Goal: Task Accomplishment & Management: Use online tool/utility

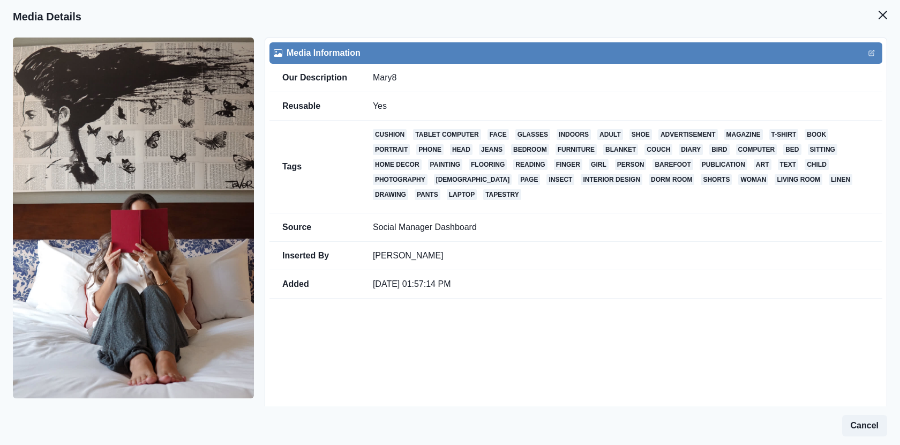
scroll to position [70, 0]
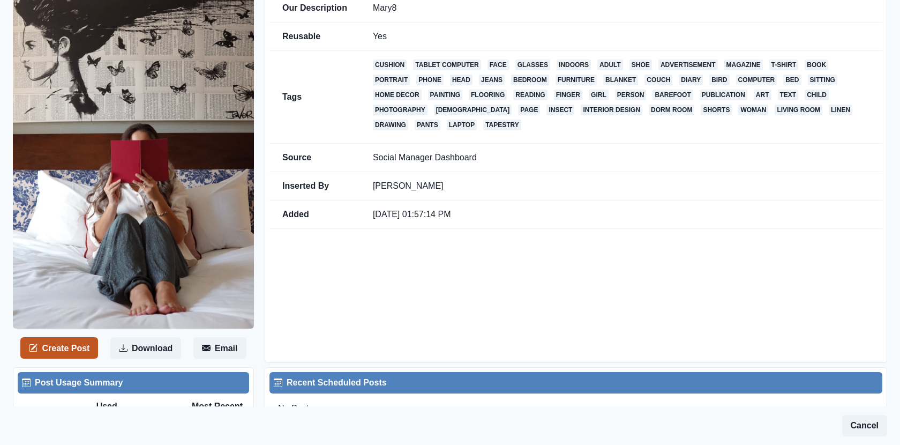
click at [74, 351] on button "Create Post" at bounding box center [59, 347] width 78 height 21
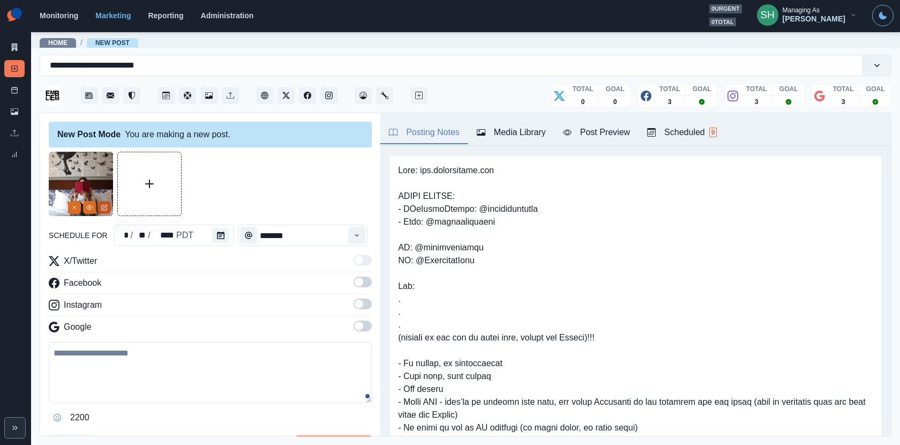
click at [107, 206] on icon "Edit Media" at bounding box center [104, 207] width 6 height 6
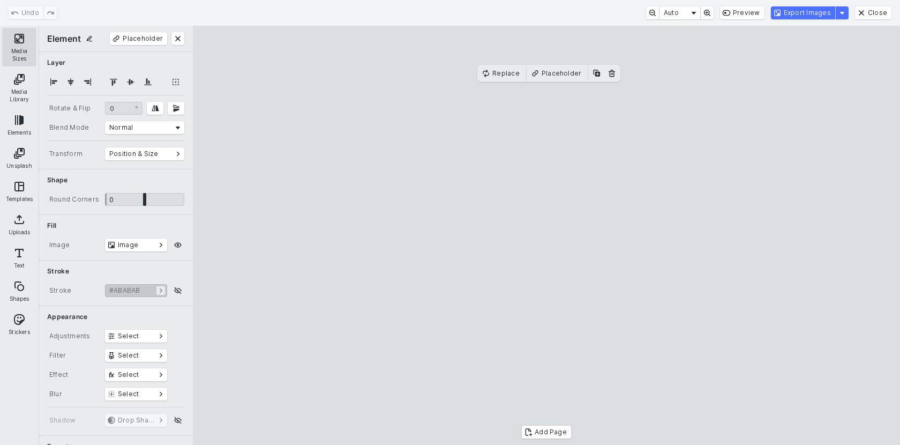
click at [19, 55] on button "Media Sizes" at bounding box center [19, 47] width 34 height 39
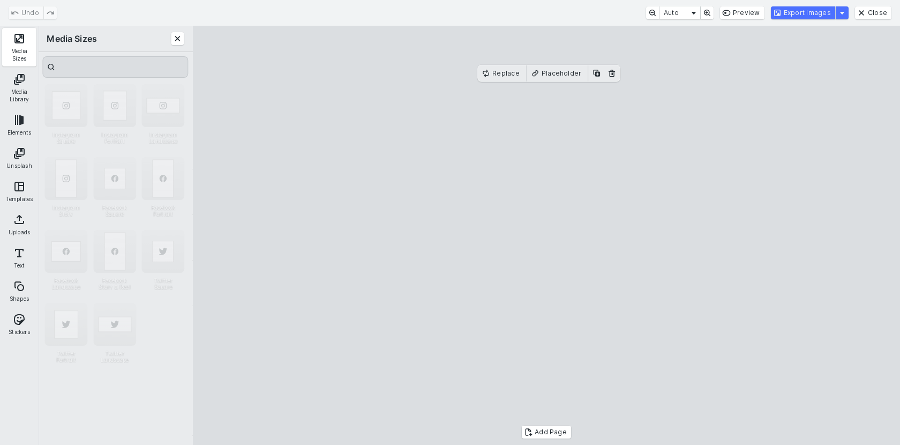
click at [126, 127] on div "Instagram Portrait" at bounding box center [115, 118] width 44 height 69
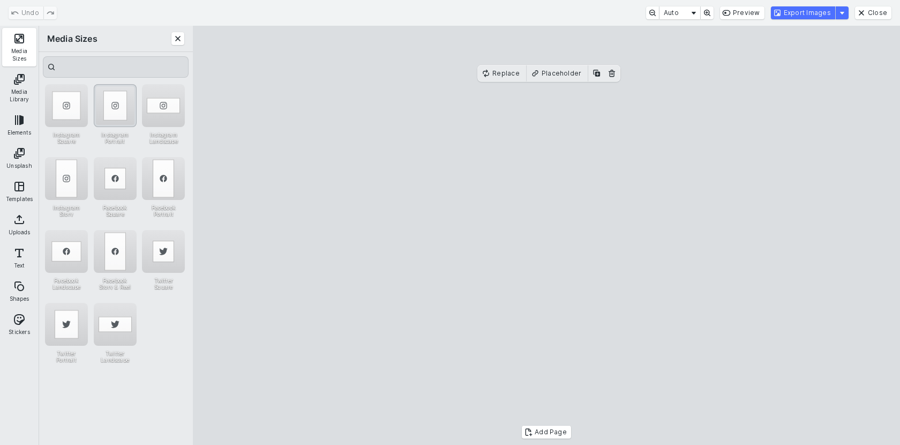
click at [114, 110] on div "Instagram Portrait" at bounding box center [115, 105] width 43 height 43
click at [546, 235] on cesdk-canvas "Editor canvas" at bounding box center [546, 235] width 0 height 0
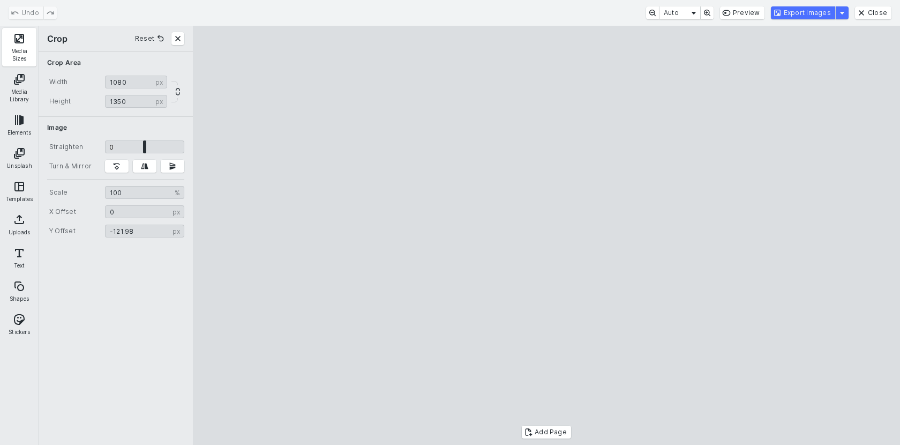
type input "*******"
click at [546, 235] on cesdk-canvas "Editor canvas" at bounding box center [546, 235] width 0 height 0
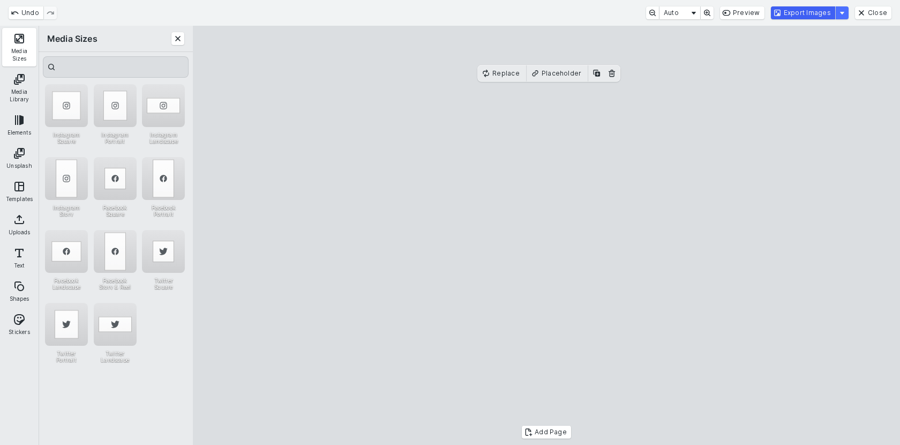
click at [784, 17] on button "Export Images" at bounding box center [803, 12] width 64 height 13
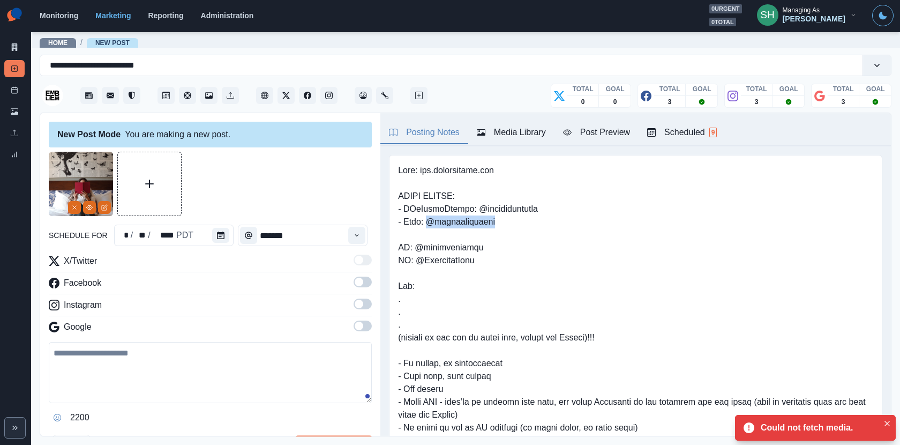
drag, startPoint x: 503, startPoint y: 220, endPoint x: 428, endPoint y: 217, distance: 74.5
copy pre "@maryscupofteaa"
click at [198, 355] on textarea at bounding box center [210, 372] width 323 height 61
paste textarea "**********"
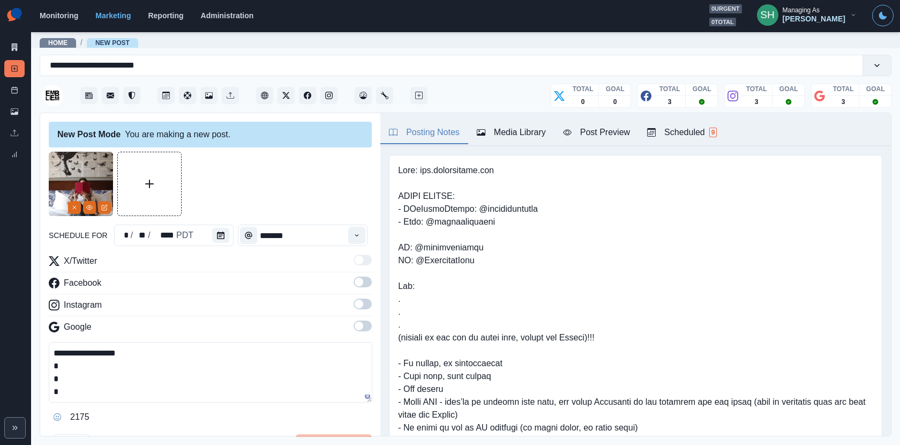
click at [50, 351] on textarea "**********" at bounding box center [211, 372] width 324 height 61
type textarea "**********"
click at [217, 236] on icon "Calendar" at bounding box center [220, 234] width 7 height 7
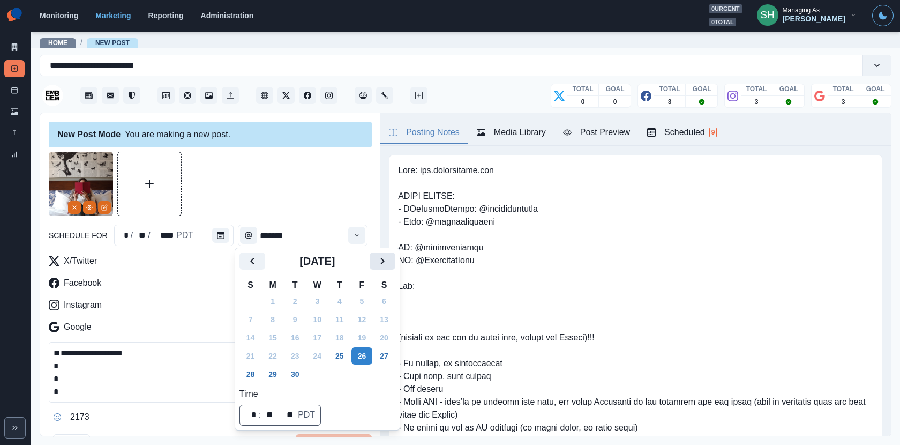
click at [384, 260] on icon "Next" at bounding box center [382, 261] width 4 height 6
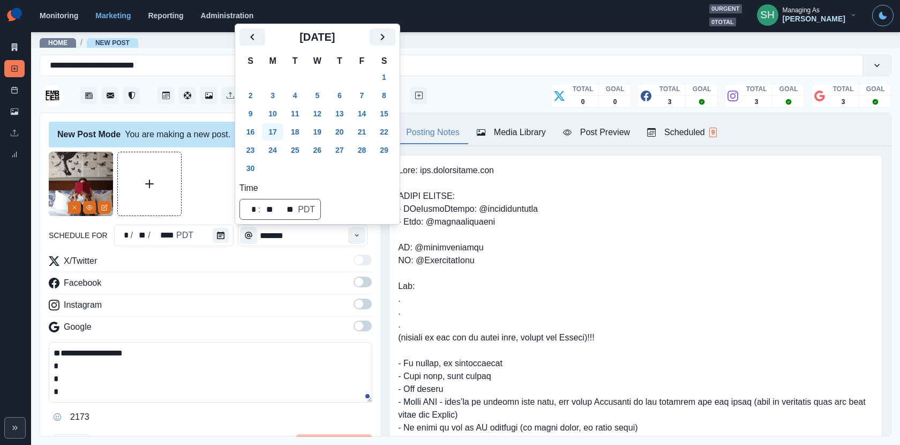
click at [275, 135] on button "17" at bounding box center [272, 131] width 21 height 17
click at [371, 132] on button "21" at bounding box center [361, 131] width 21 height 17
click at [206, 187] on div at bounding box center [210, 184] width 323 height 64
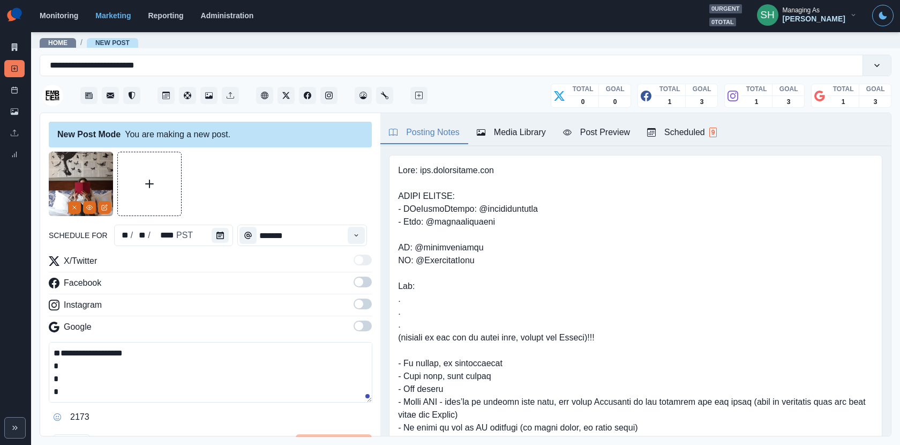
click at [359, 283] on span at bounding box center [359, 281] width 9 height 9
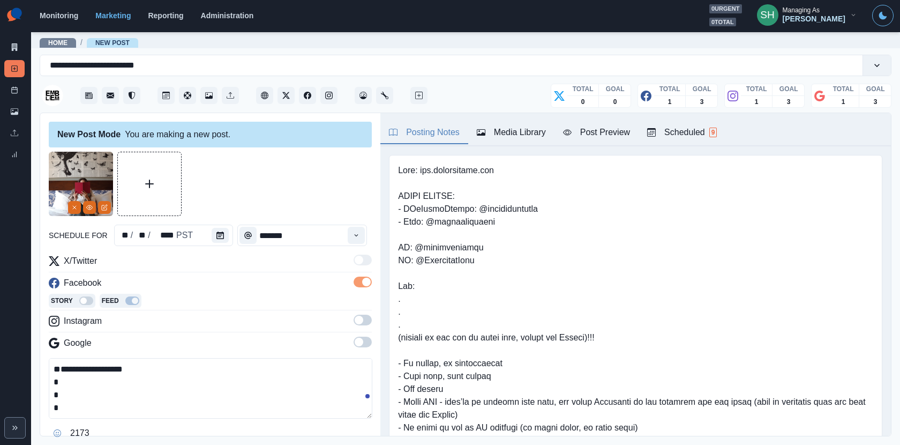
click at [359, 318] on span at bounding box center [359, 319] width 9 height 9
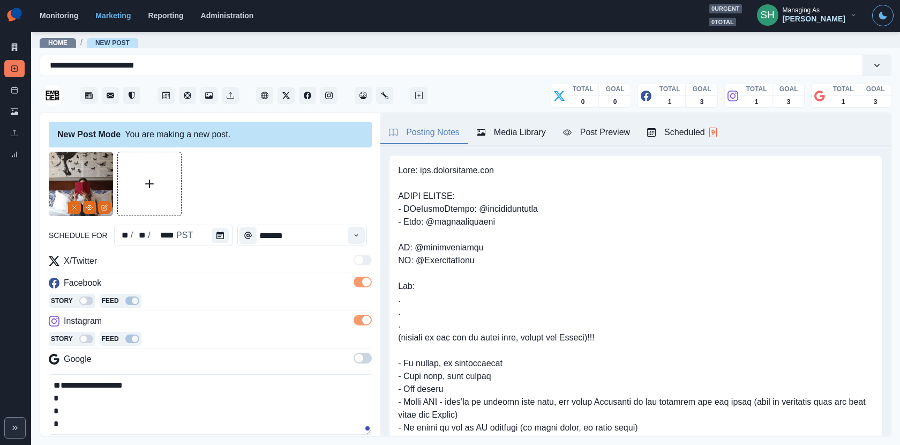
click at [360, 364] on label at bounding box center [363, 360] width 18 height 17
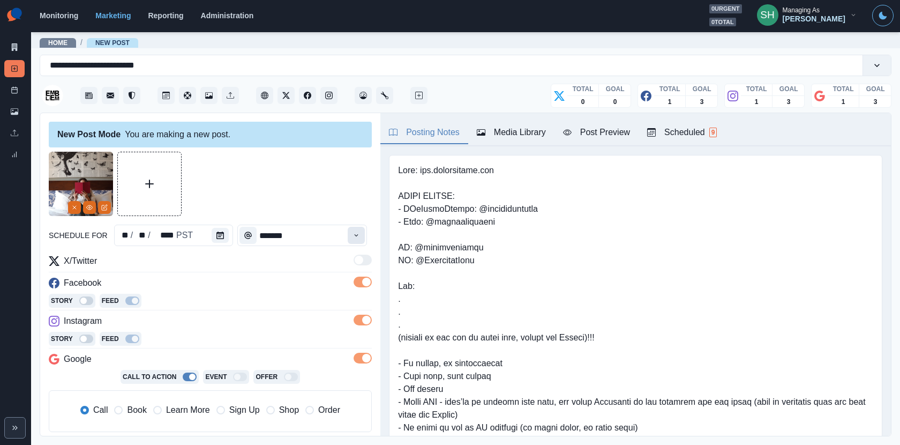
click at [360, 231] on icon "Time" at bounding box center [355, 234] width 7 height 7
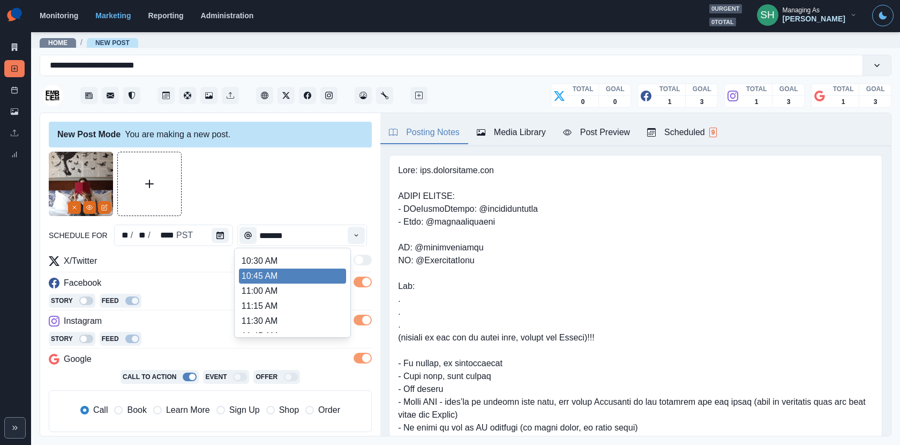
scroll to position [180, 0]
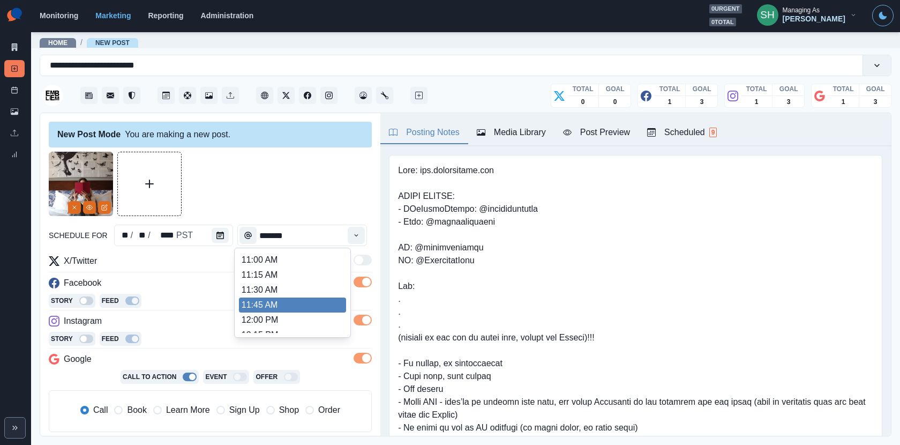
click at [266, 311] on li "11:45 AM" at bounding box center [292, 304] width 107 height 15
click at [358, 232] on icon "Time" at bounding box center [355, 234] width 7 height 7
click at [289, 283] on li "1:00 PM" at bounding box center [292, 282] width 107 height 15
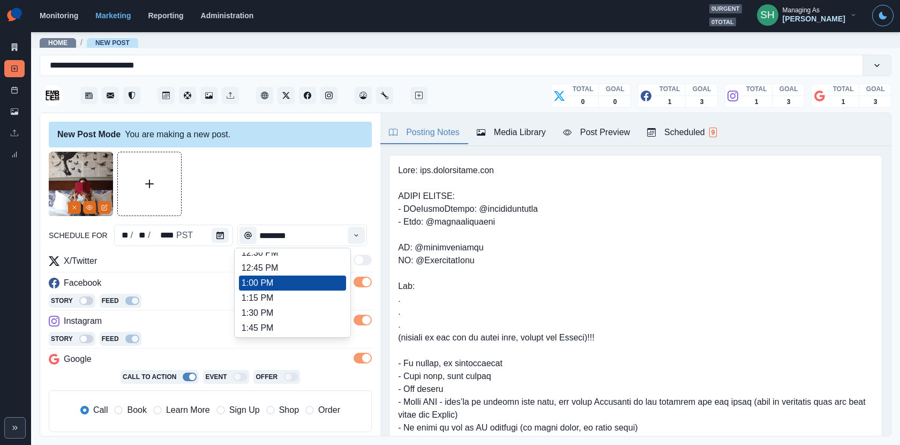
type input "*******"
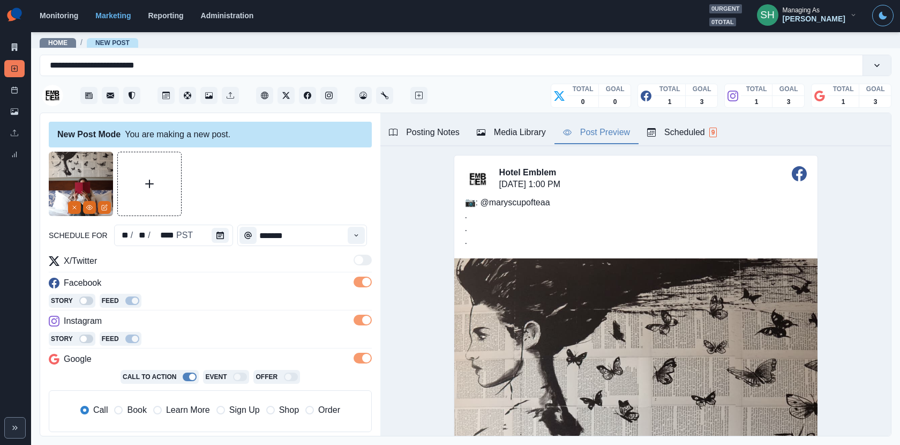
click at [603, 136] on div "Post Preview" at bounding box center [596, 132] width 67 height 13
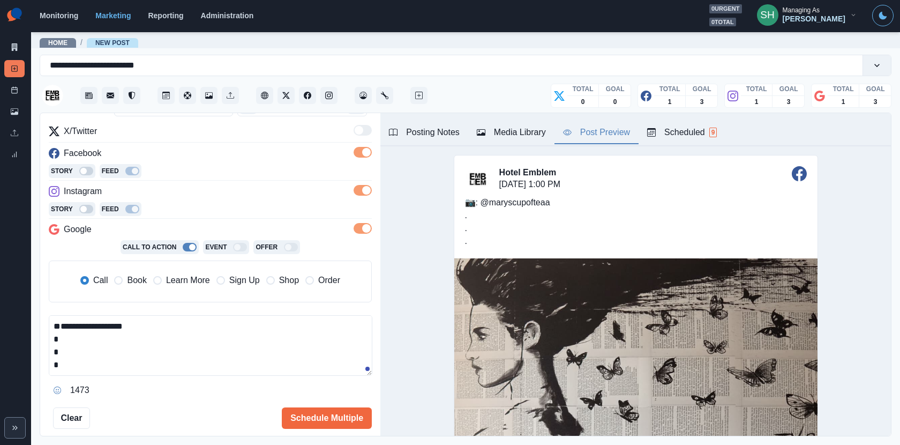
click at [134, 287] on div "Call Book Learn More Sign Up Shop Order" at bounding box center [210, 281] width 307 height 24
click at [127, 280] on span "Book" at bounding box center [136, 280] width 19 height 13
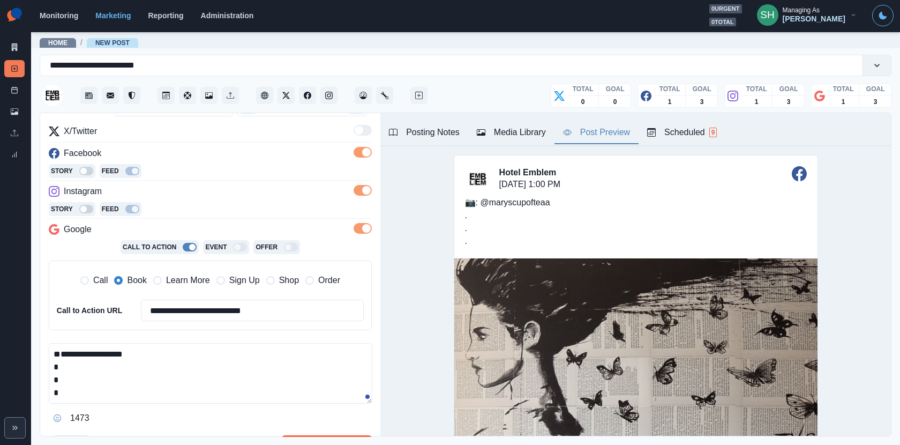
click at [112, 338] on div "**********" at bounding box center [210, 276] width 323 height 302
click at [112, 341] on div "**********" at bounding box center [210, 276] width 323 height 302
click at [114, 351] on textarea "**********" at bounding box center [211, 373] width 324 height 61
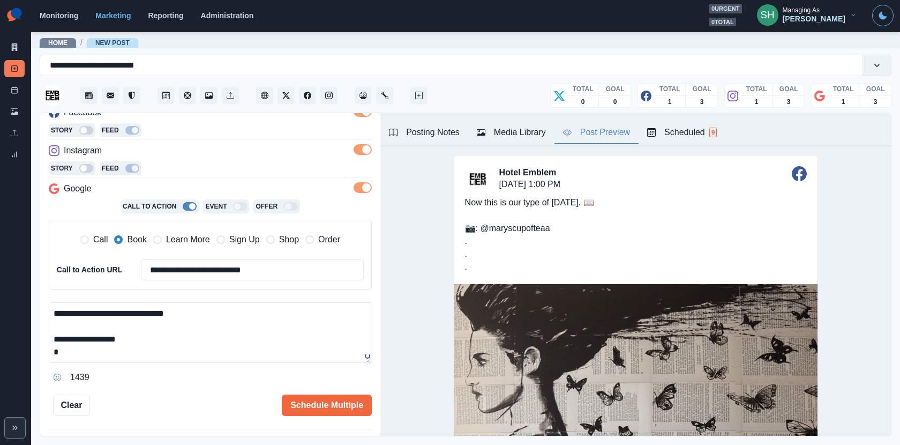
scroll to position [181, 0]
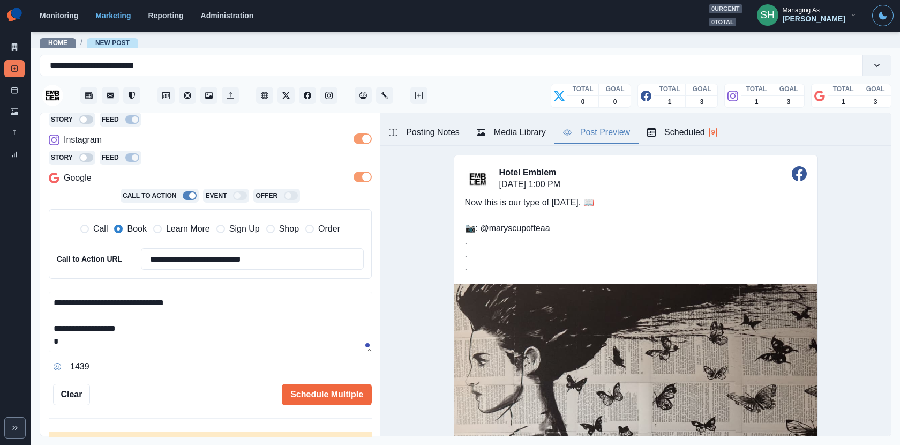
drag, startPoint x: 77, startPoint y: 300, endPoint x: 44, endPoint y: 302, distance: 32.7
click at [44, 302] on div "**********" at bounding box center [210, 275] width 340 height 324
type textarea "**********"
click at [340, 389] on button "Schedule Multiple" at bounding box center [327, 393] width 90 height 21
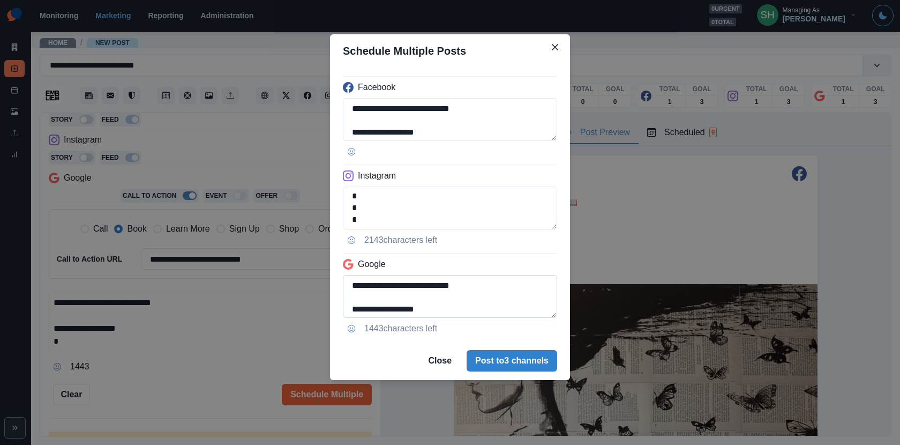
scroll to position [36, 0]
drag, startPoint x: 349, startPoint y: 287, endPoint x: 371, endPoint y: 334, distance: 51.8
click at [371, 334] on div "**********" at bounding box center [450, 204] width 240 height 274
type textarea "**********"
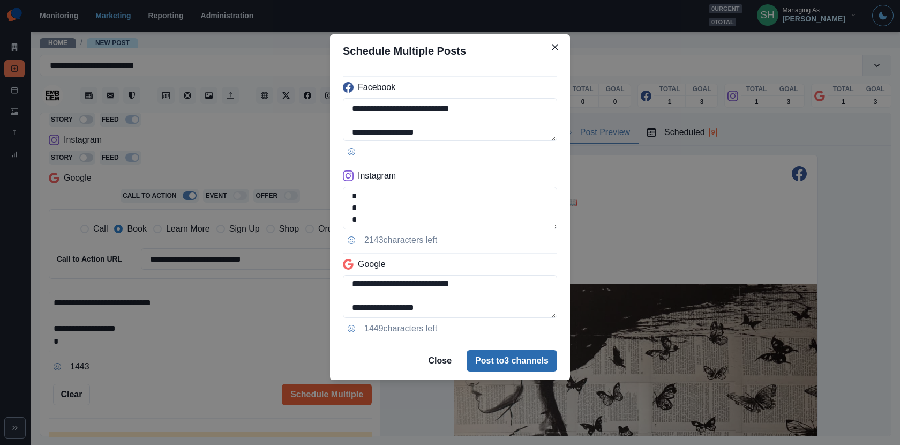
click at [498, 357] on button "Post to 3 channels" at bounding box center [512, 360] width 91 height 21
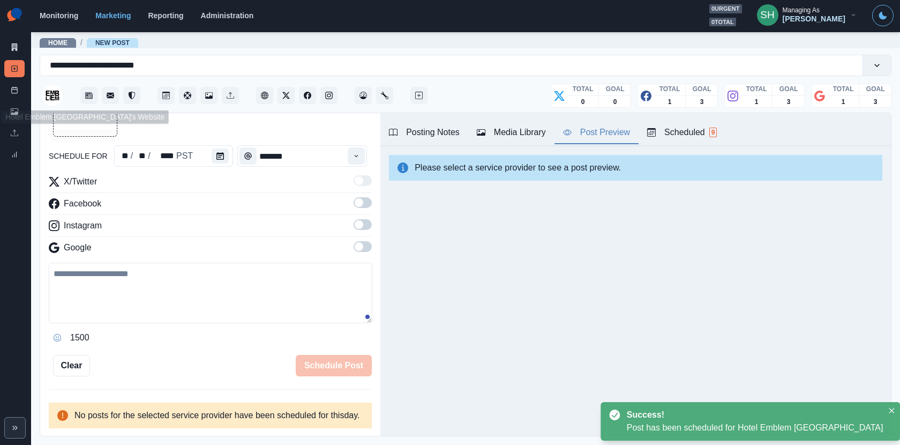
scroll to position [181, 0]
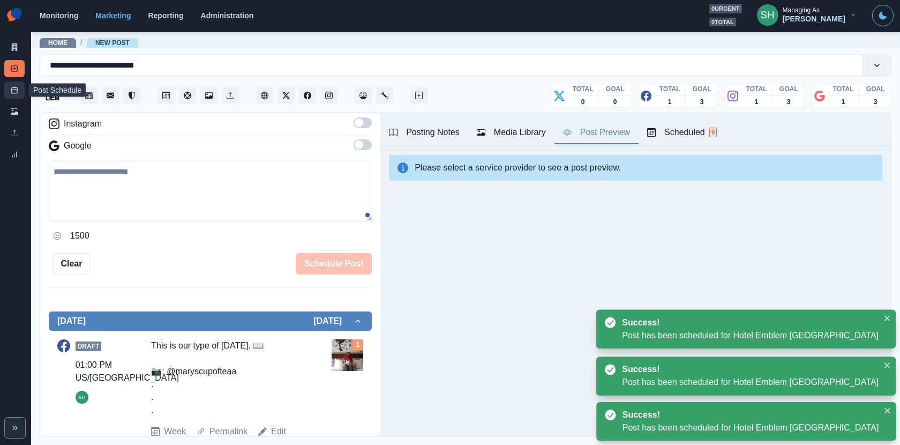
click at [17, 86] on link "Post Schedule" at bounding box center [14, 89] width 20 height 17
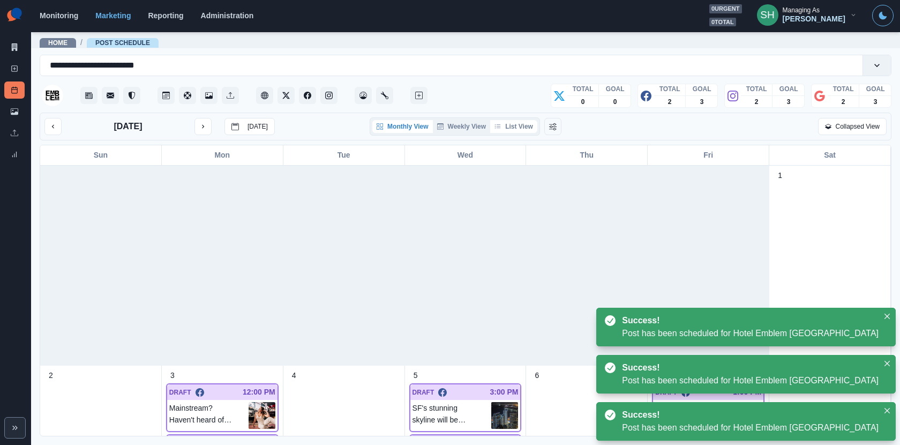
click at [525, 121] on button "List View" at bounding box center [513, 126] width 47 height 13
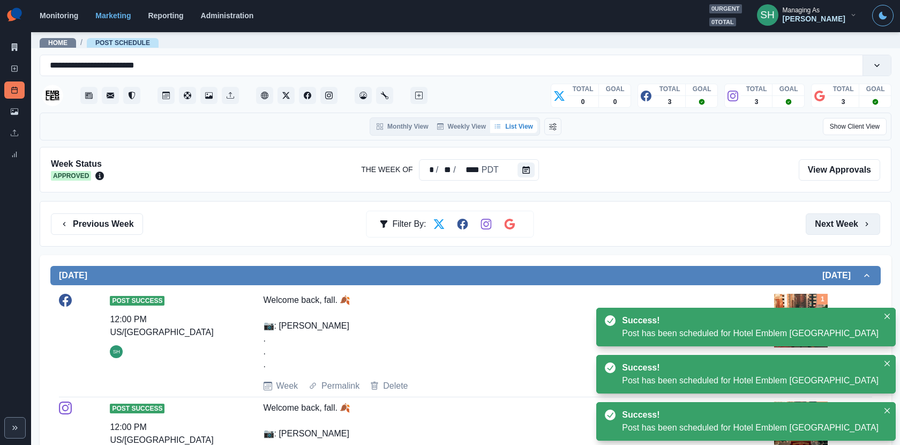
click at [819, 213] on button "Next Week" at bounding box center [843, 223] width 74 height 21
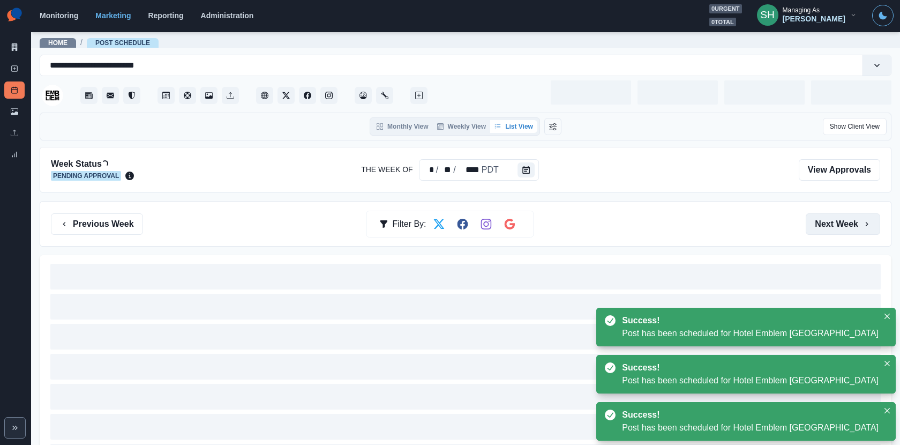
click at [819, 213] on button "Next Week" at bounding box center [843, 223] width 74 height 21
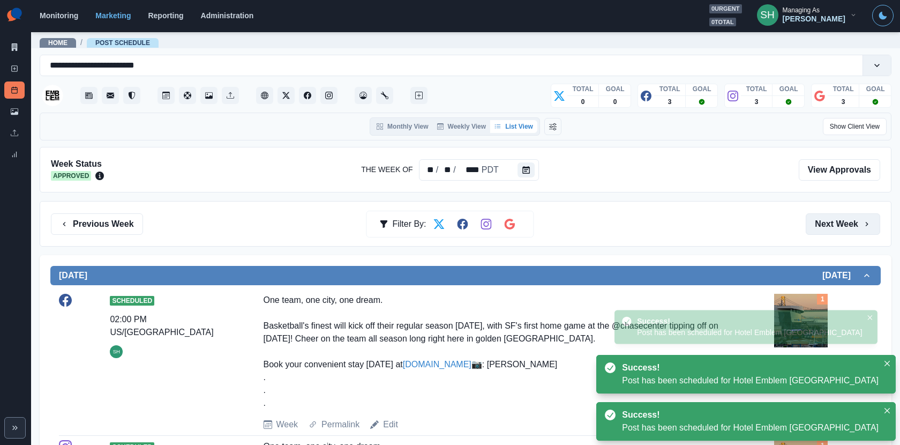
click at [814, 216] on button "Next Week" at bounding box center [843, 223] width 74 height 21
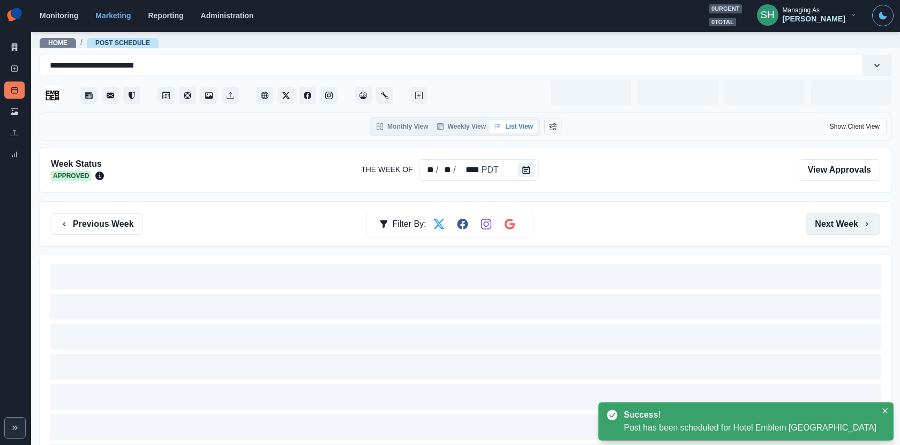
click at [814, 216] on button "Next Week" at bounding box center [843, 223] width 74 height 21
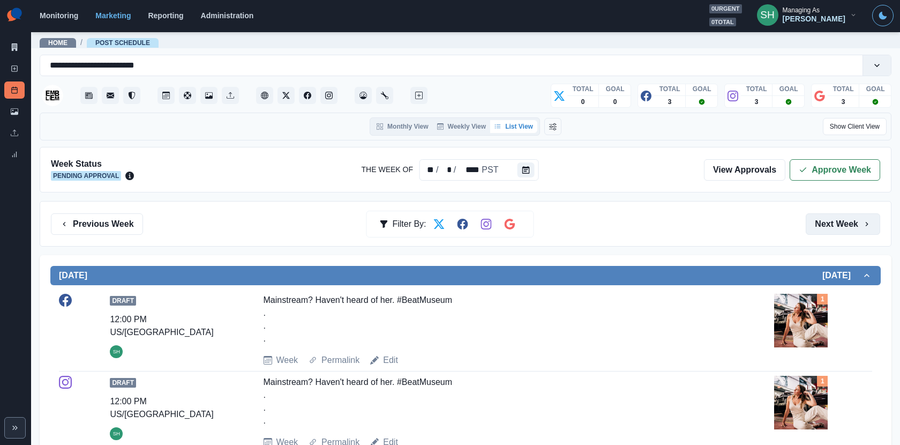
click at [814, 216] on button "Next Week" at bounding box center [843, 223] width 74 height 21
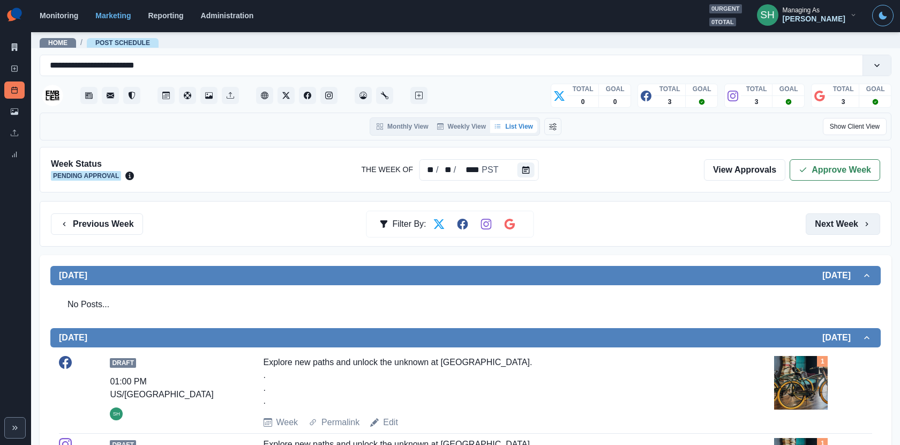
click at [814, 216] on button "Next Week" at bounding box center [843, 223] width 74 height 21
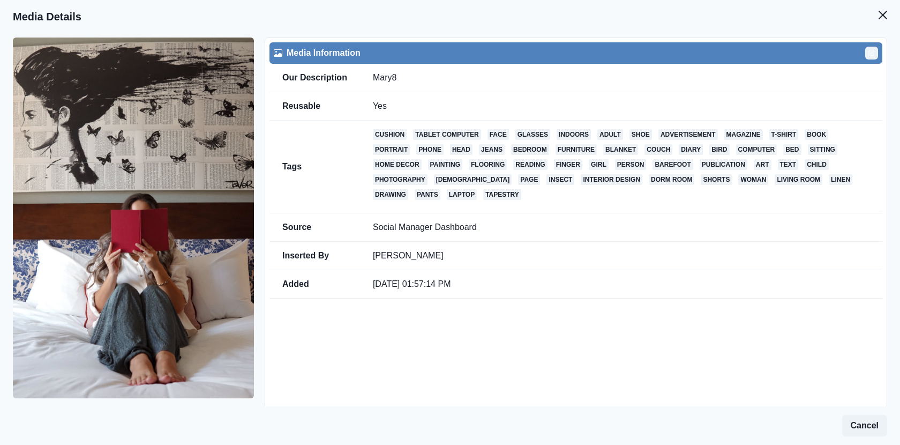
click at [875, 55] on button "Edit" at bounding box center [871, 53] width 13 height 13
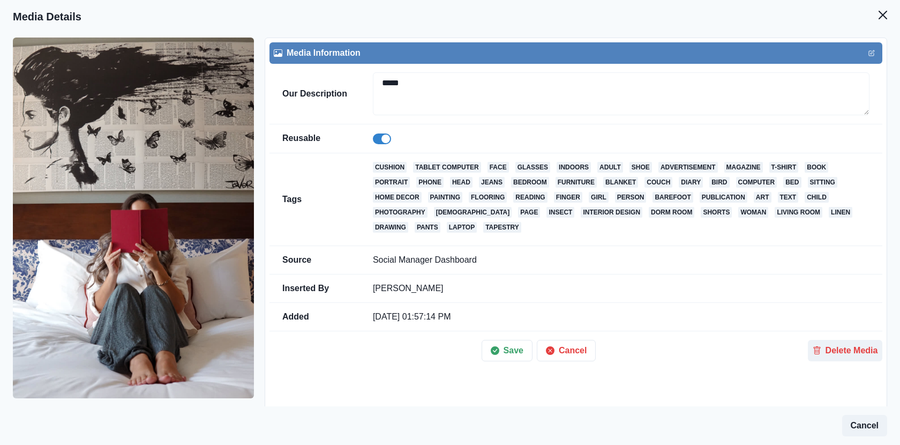
scroll to position [107, 0]
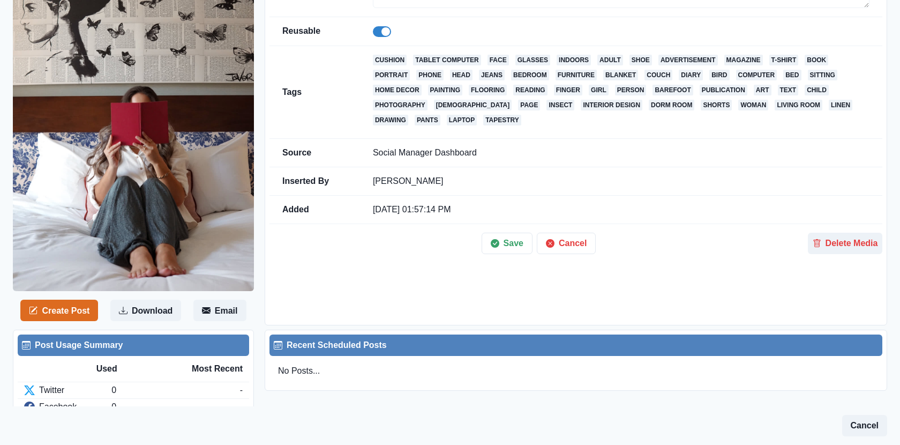
click at [845, 225] on div "Save Cancel Delete Media" at bounding box center [575, 239] width 613 height 30
click at [840, 238] on button "Delete Media" at bounding box center [845, 242] width 74 height 21
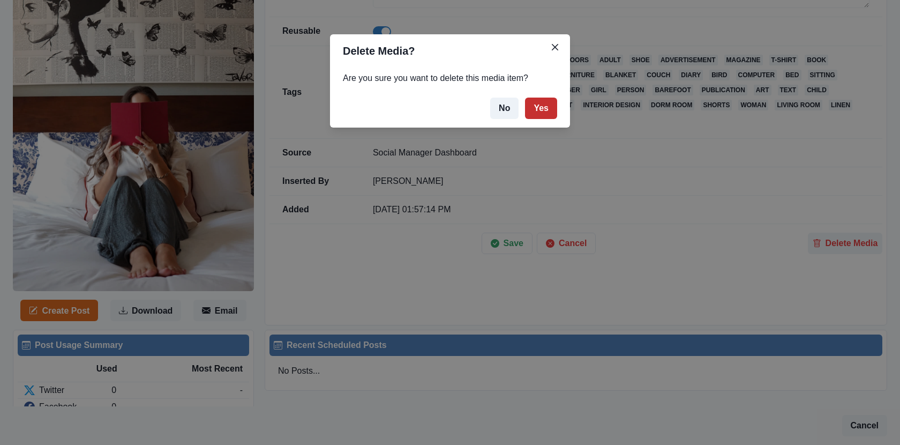
click at [540, 97] on button "Yes" at bounding box center [541, 107] width 32 height 21
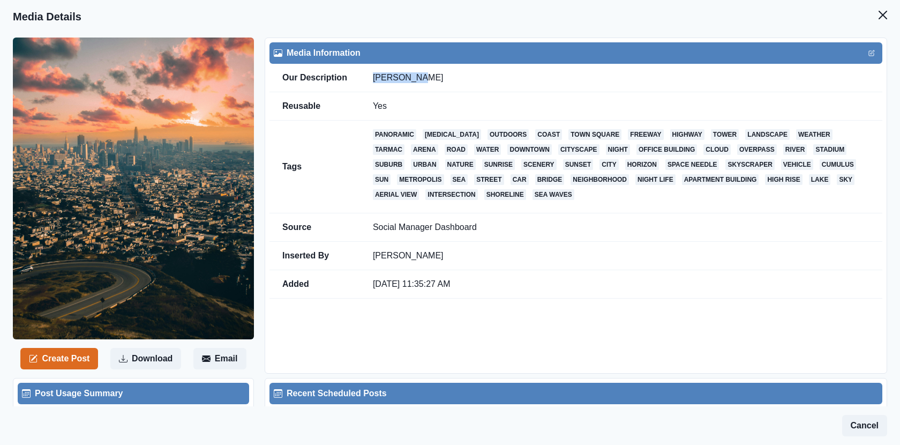
drag, startPoint x: 419, startPoint y: 79, endPoint x: 362, endPoint y: 78, distance: 56.8
click at [362, 78] on td "[PERSON_NAME]" at bounding box center [621, 78] width 522 height 28
copy td "[PERSON_NAME]"
click at [63, 370] on div "Create Post Download Email" at bounding box center [139, 205] width 252 height 336
click at [61, 360] on button "Create Post" at bounding box center [59, 358] width 78 height 21
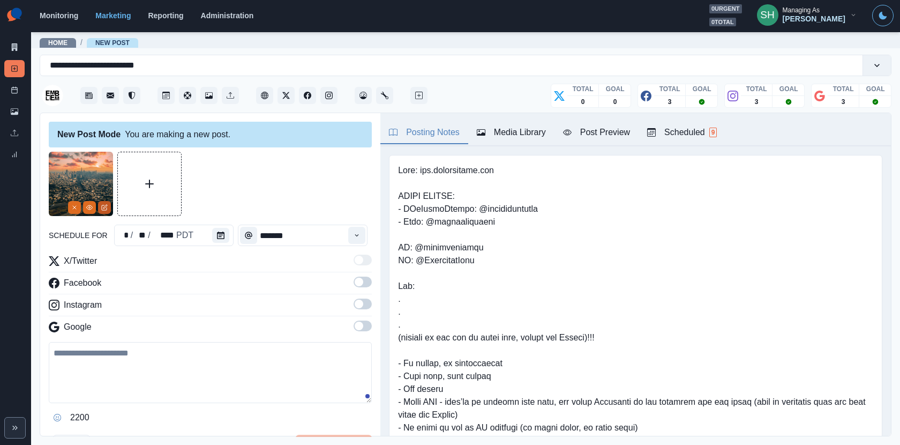
click at [103, 203] on button "Edit Media" at bounding box center [104, 207] width 13 height 13
